Goal: Information Seeking & Learning: Learn about a topic

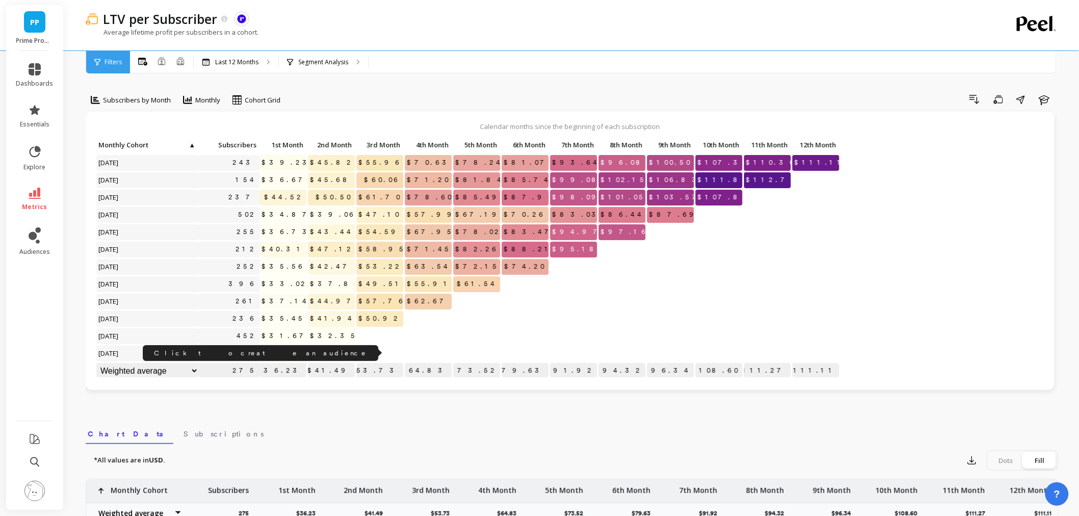
drag, startPoint x: 313, startPoint y: 356, endPoint x: 247, endPoint y: 353, distance: 65.9
click at [247, 353] on div "Click to create an audience 243 $39.23 $45.82 $55.96 $70.63 $78.24 $81.07 $93.6…" at bounding box center [468, 259] width 745 height 243
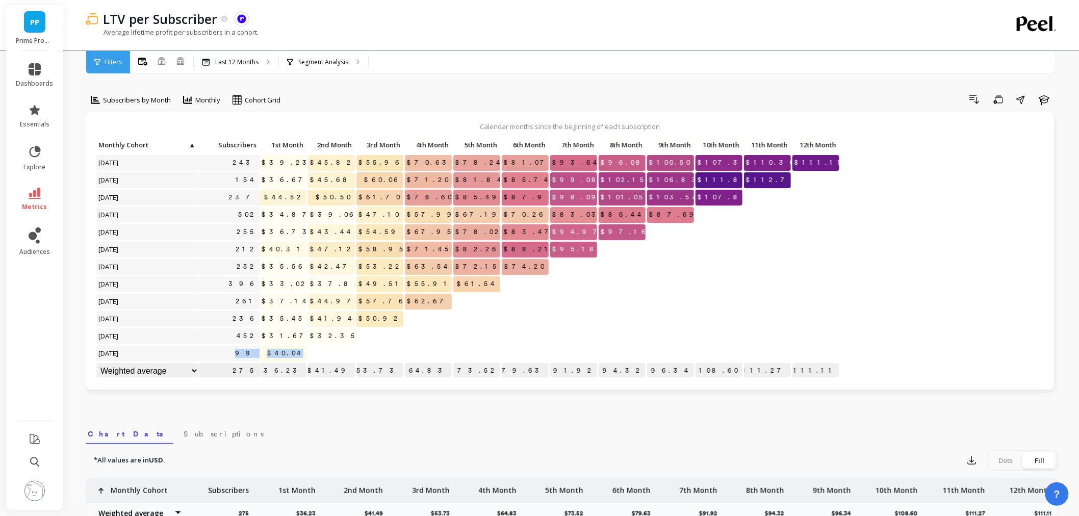
click at [37, 488] on img at bounding box center [34, 491] width 20 height 20
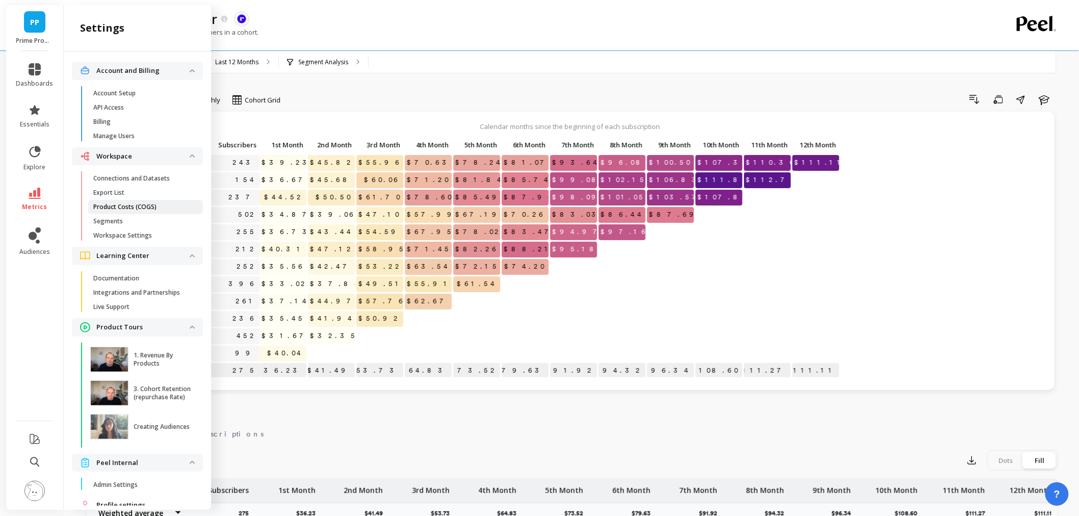
click at [130, 202] on link "Product Costs (COGS)" at bounding box center [145, 207] width 115 height 14
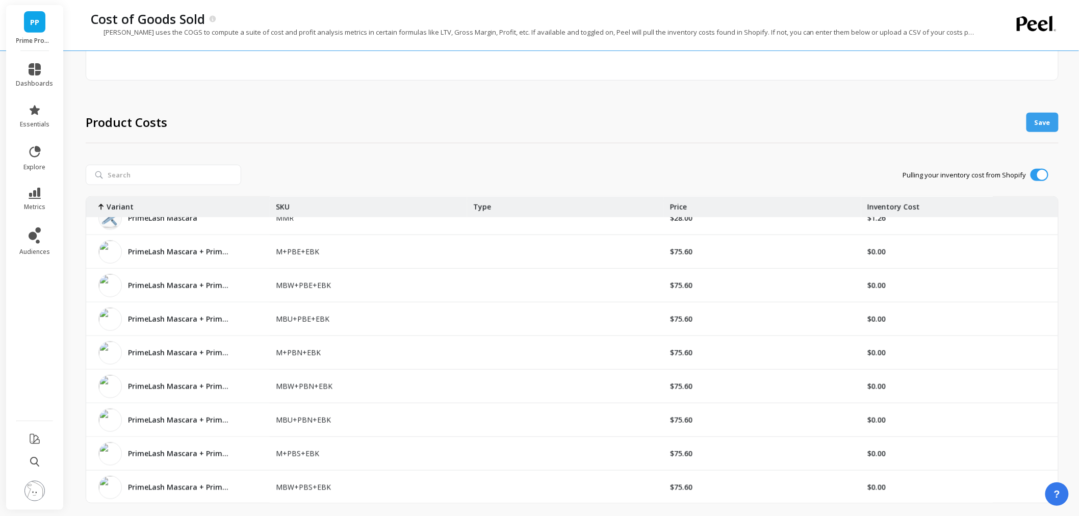
scroll to position [35599, 0]
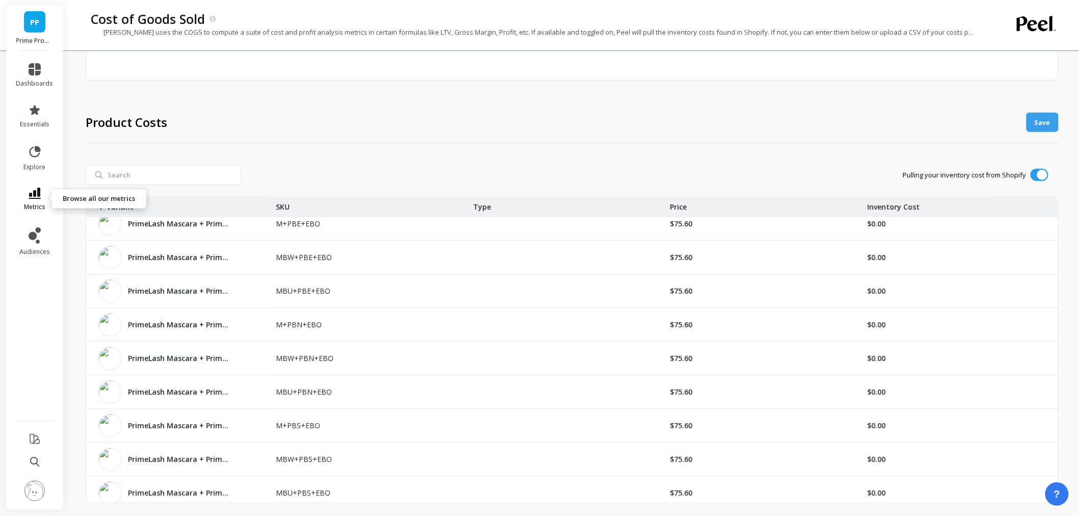
click at [29, 205] on span "metrics" at bounding box center [34, 207] width 21 height 8
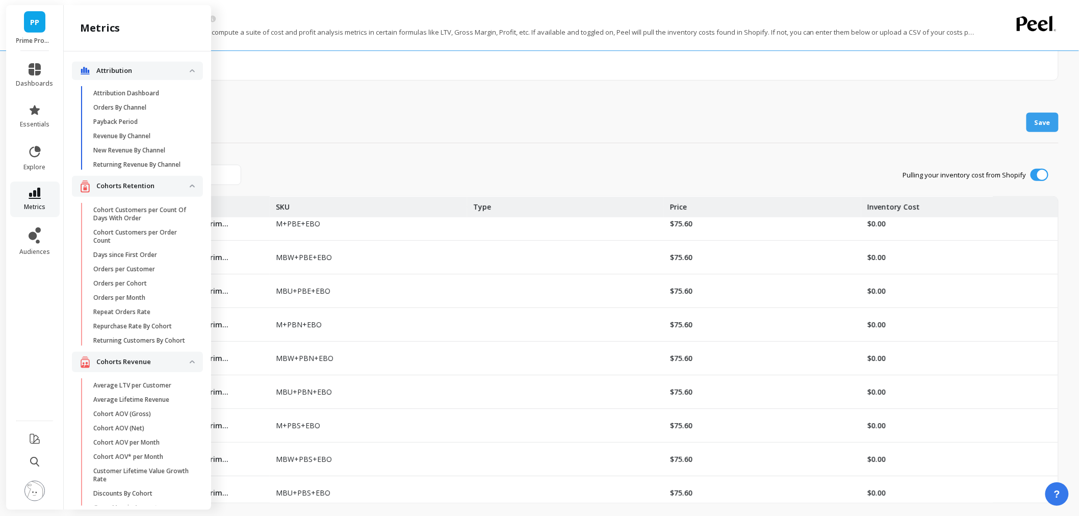
scroll to position [2664, 0]
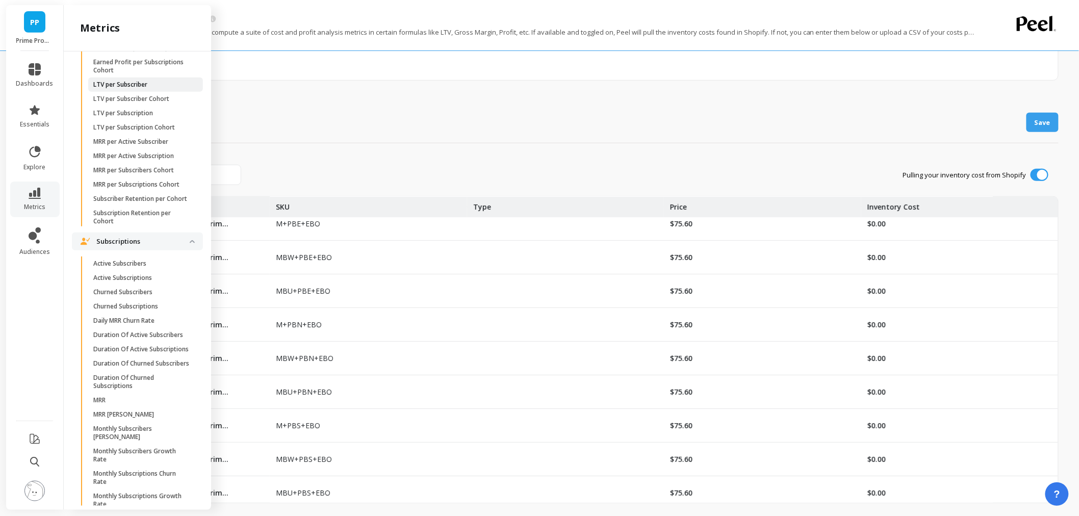
click at [131, 92] on link "LTV per Subscriber" at bounding box center [145, 85] width 115 height 14
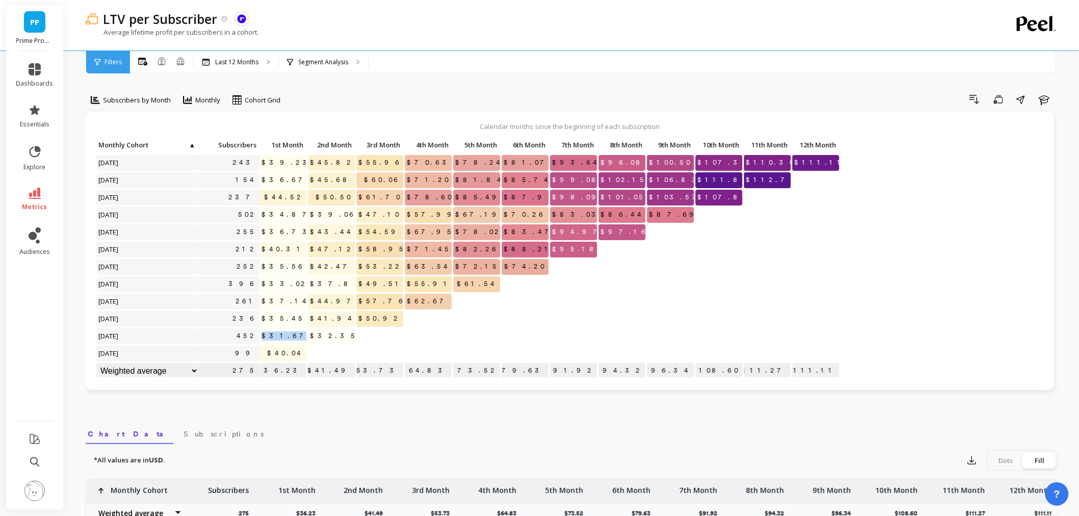
drag, startPoint x: 307, startPoint y: 333, endPoint x: 279, endPoint y: 340, distance: 29.3
click at [279, 340] on div "Click to create an audience 243 $39.23 $45.82 $55.96 $70.63 $78.24 $81.07 $93.6…" at bounding box center [468, 259] width 745 height 243
click at [1047, 96] on icon "button" at bounding box center [1044, 100] width 11 height 10
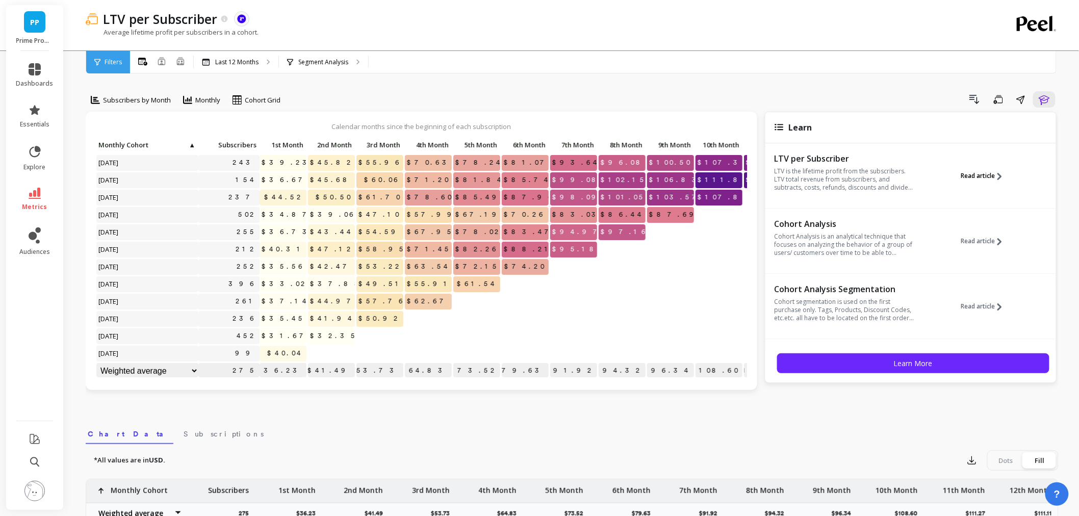
click at [965, 172] on span "Read article" at bounding box center [978, 176] width 34 height 8
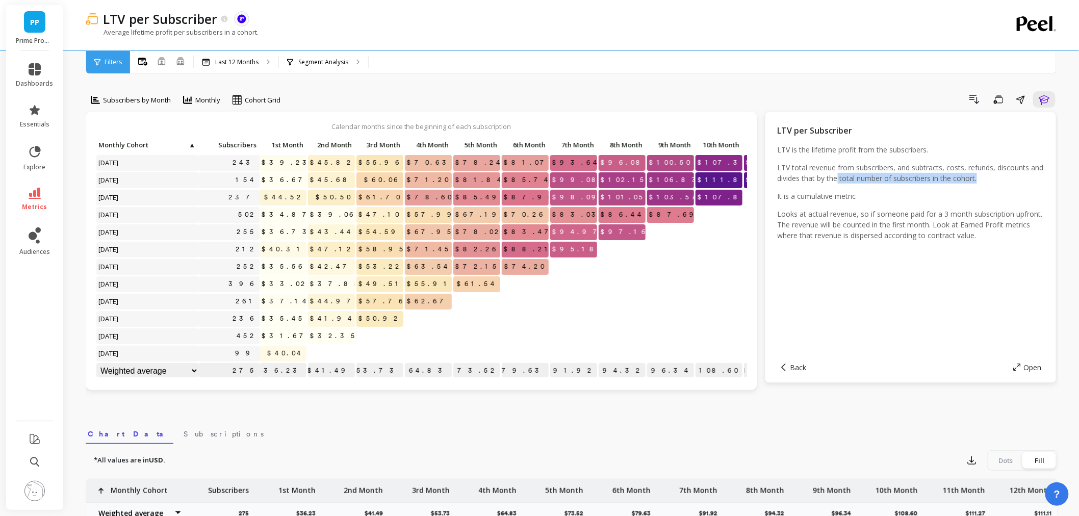
drag, startPoint x: 858, startPoint y: 181, endPoint x: 1009, endPoint y: 179, distance: 151.5
click at [1009, 179] on p "LTV total revenue from subscribers, and subtracts, costs, refunds, discounts an…" at bounding box center [911, 172] width 266 height 21
click at [39, 188] on icon at bounding box center [35, 193] width 12 height 11
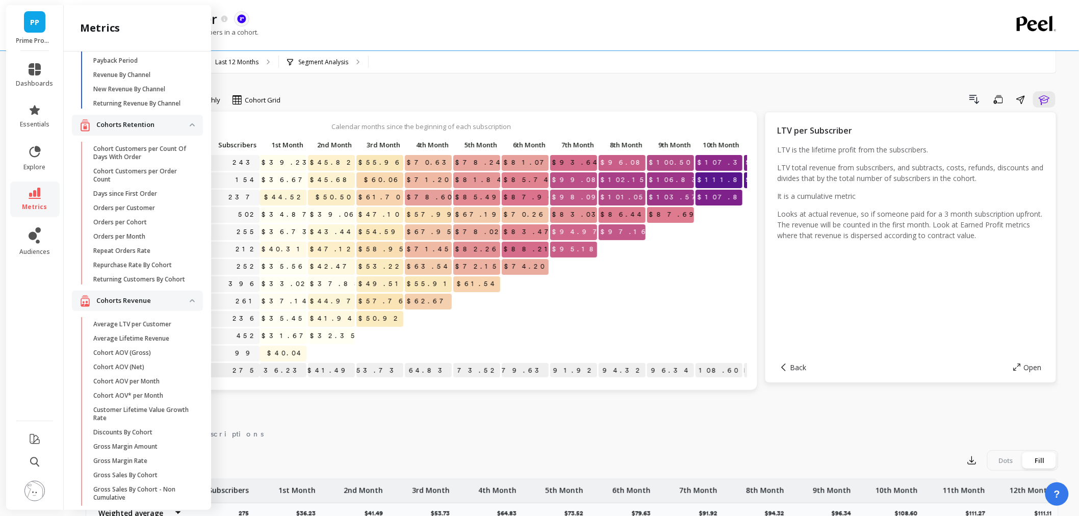
scroll to position [57, 0]
click at [141, 336] on link "Average LTV per Customer" at bounding box center [145, 329] width 115 height 14
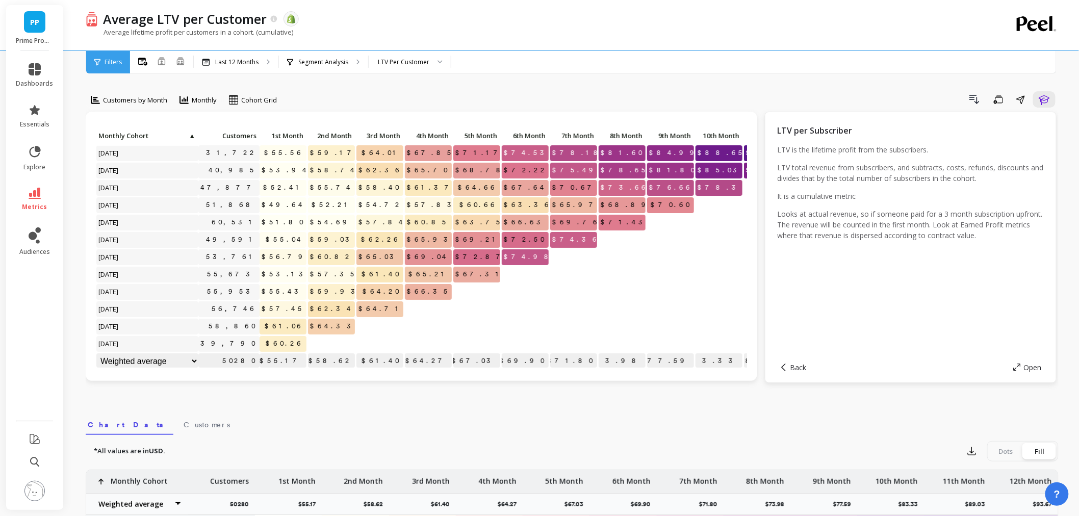
scroll to position [8, 0]
click at [136, 93] on div "Customers by Month" at bounding box center [129, 99] width 83 height 17
click at [330, 70] on div "Segment Analysis" at bounding box center [323, 62] width 89 height 22
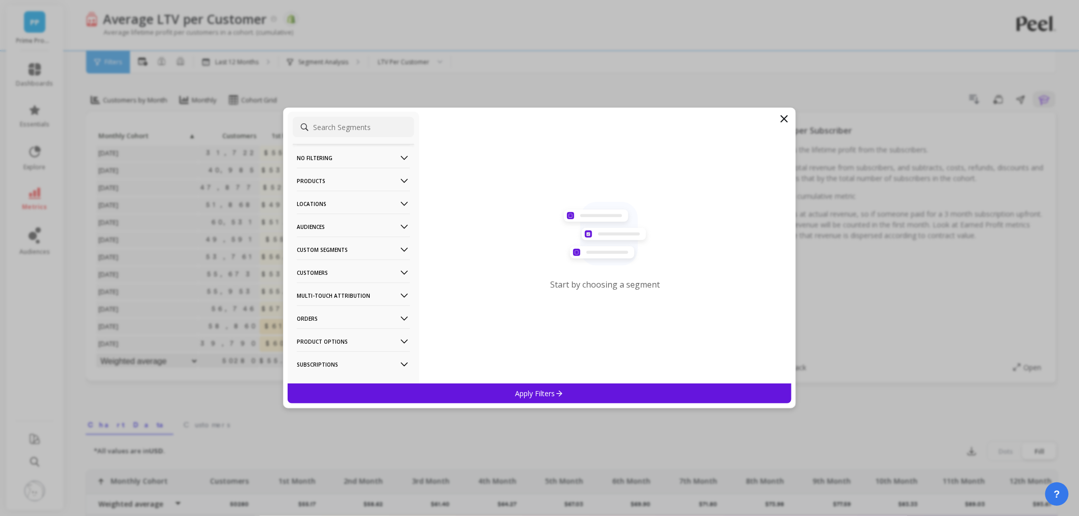
click at [335, 271] on p "Customers" at bounding box center [353, 273] width 113 height 26
click at [341, 347] on div "Subscriptions" at bounding box center [353, 346] width 121 height 16
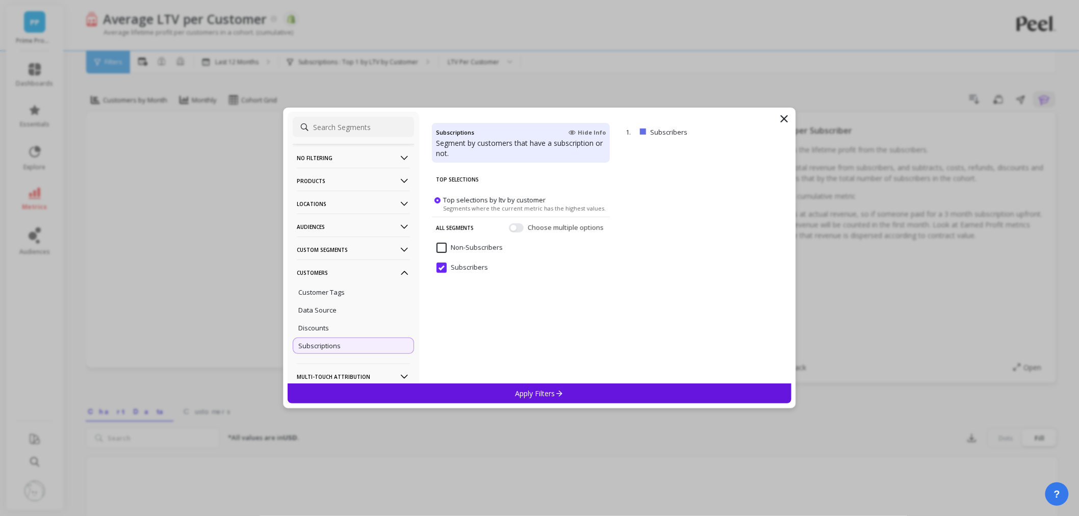
click at [539, 396] on p "Apply Filters" at bounding box center [540, 394] width 48 height 10
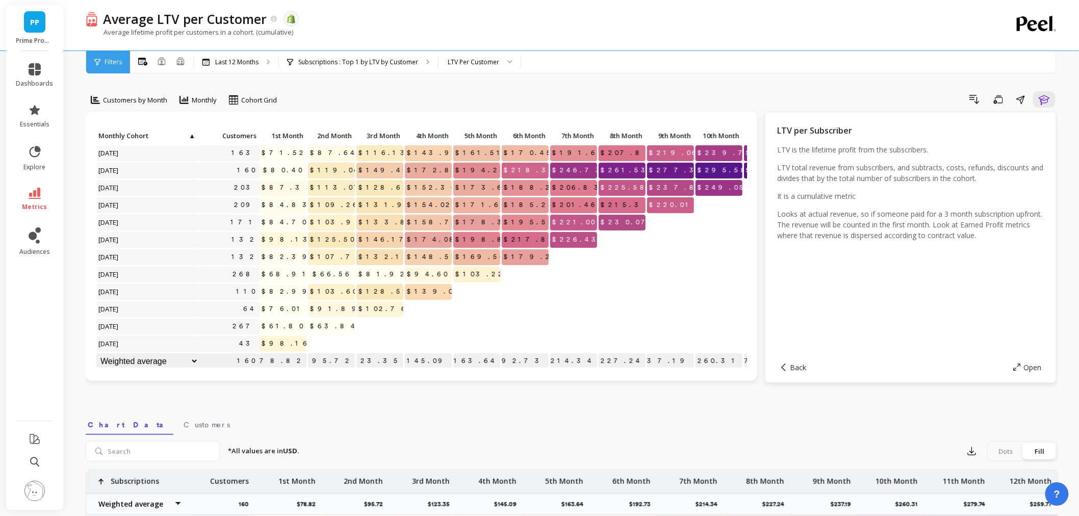
scroll to position [8, 0]
click at [135, 100] on span "Customers by Month" at bounding box center [135, 100] width 64 height 10
click at [140, 179] on div "Customers by Week" at bounding box center [123, 175] width 58 height 19
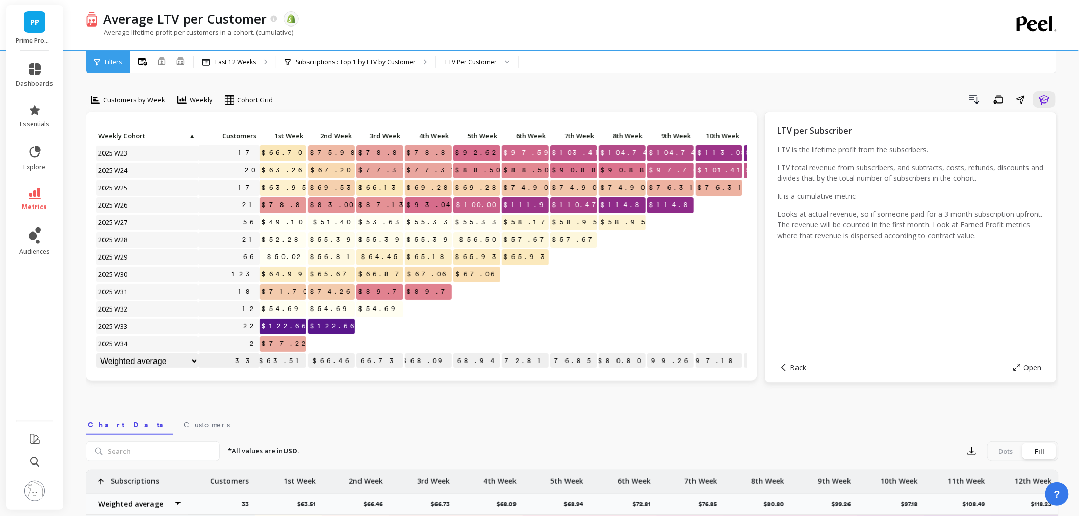
scroll to position [8, 0]
drag, startPoint x: 273, startPoint y: 317, endPoint x: 379, endPoint y: 318, distance: 105.6
click at [379, 318] on div "Click to create an audience 17 $66.70 $75.98 $78.80 $78.80 $92.62 $97.59 $103.4…" at bounding box center [468, 249] width 745 height 243
click at [421, 319] on p at bounding box center [428, 322] width 47 height 7
click at [33, 188] on icon at bounding box center [35, 193] width 12 height 11
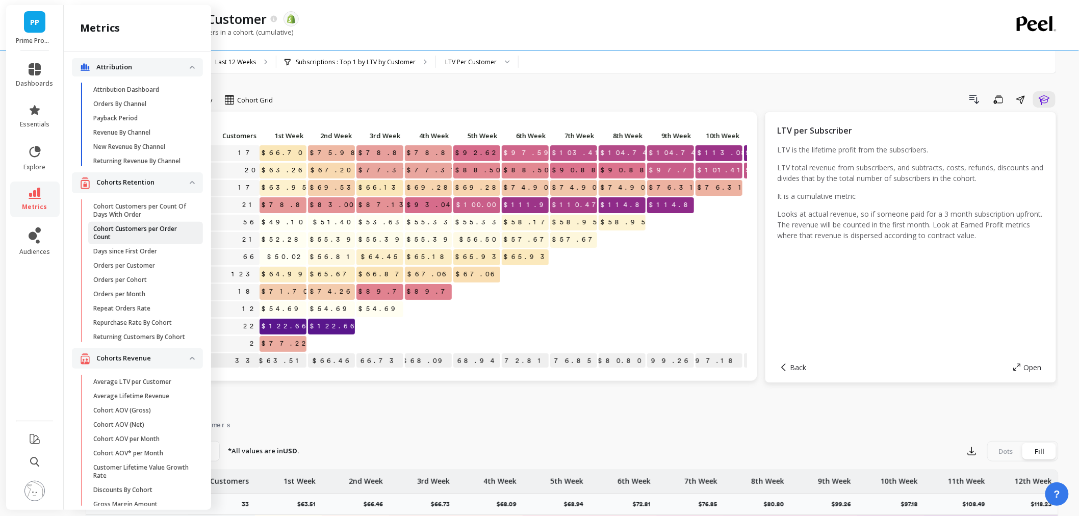
scroll to position [0, 0]
